Goal: Task Accomplishment & Management: Use online tool/utility

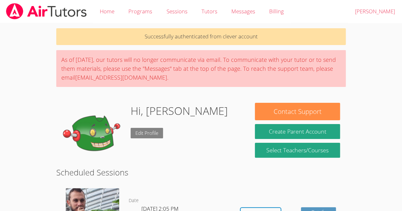
click at [142, 134] on link "Edit Profile" at bounding box center [147, 133] width 32 height 10
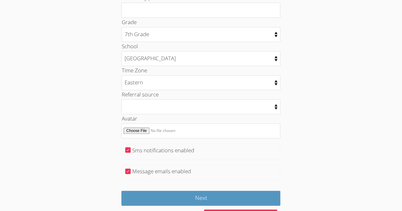
scroll to position [321, 0]
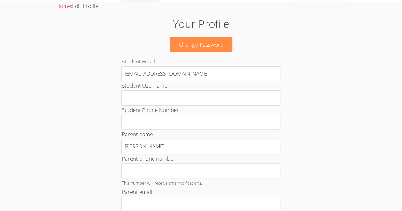
scroll to position [0, 0]
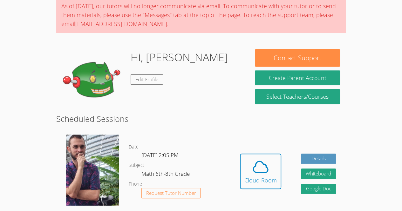
scroll to position [78, 0]
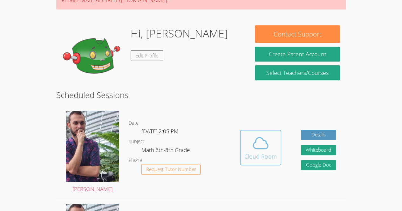
click at [266, 138] on icon at bounding box center [261, 143] width 18 height 18
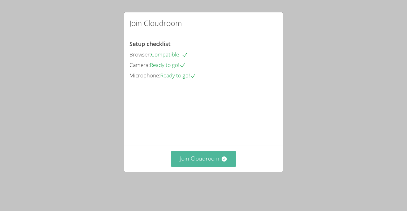
click at [200, 166] on button "Join Cloudroom" at bounding box center [203, 159] width 65 height 16
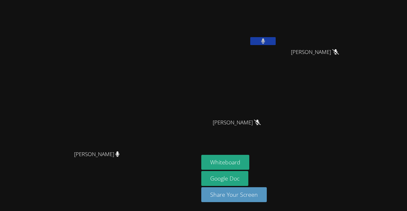
click at [275, 40] on button at bounding box center [262, 41] width 25 height 8
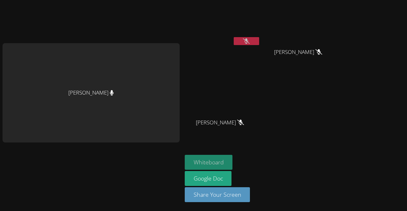
click at [209, 162] on button "Whiteboard" at bounding box center [209, 162] width 48 height 15
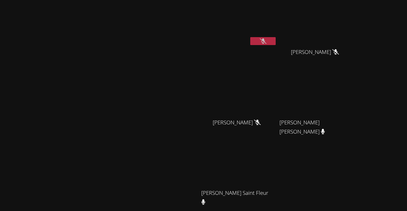
click at [277, 19] on video at bounding box center [239, 24] width 76 height 43
click at [277, 24] on video at bounding box center [239, 24] width 76 height 43
click at [347, 128] on span "[PERSON_NAME] [PERSON_NAME]" at bounding box center [314, 127] width 71 height 18
click at [325, 132] on icon at bounding box center [323, 131] width 4 height 5
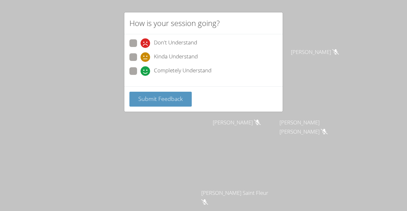
click at [125, 70] on div "Don't Understand Kinda Understand Completely Understand" at bounding box center [203, 60] width 158 height 52
click at [140, 76] on span at bounding box center [140, 76] width 0 height 0
click at [140, 70] on input "Completely Understand" at bounding box center [142, 69] width 5 height 5
radio input "true"
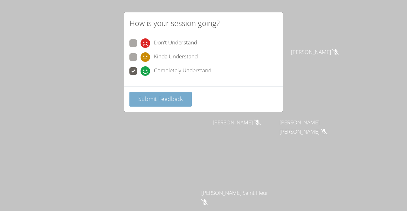
click at [146, 98] on span "Submit Feedback" at bounding box center [160, 99] width 44 height 8
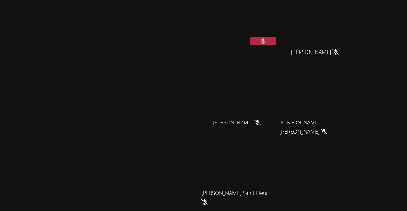
click at [275, 42] on button at bounding box center [262, 41] width 25 height 8
click at [275, 41] on button at bounding box center [262, 41] width 25 height 8
